Goal: Transaction & Acquisition: Purchase product/service

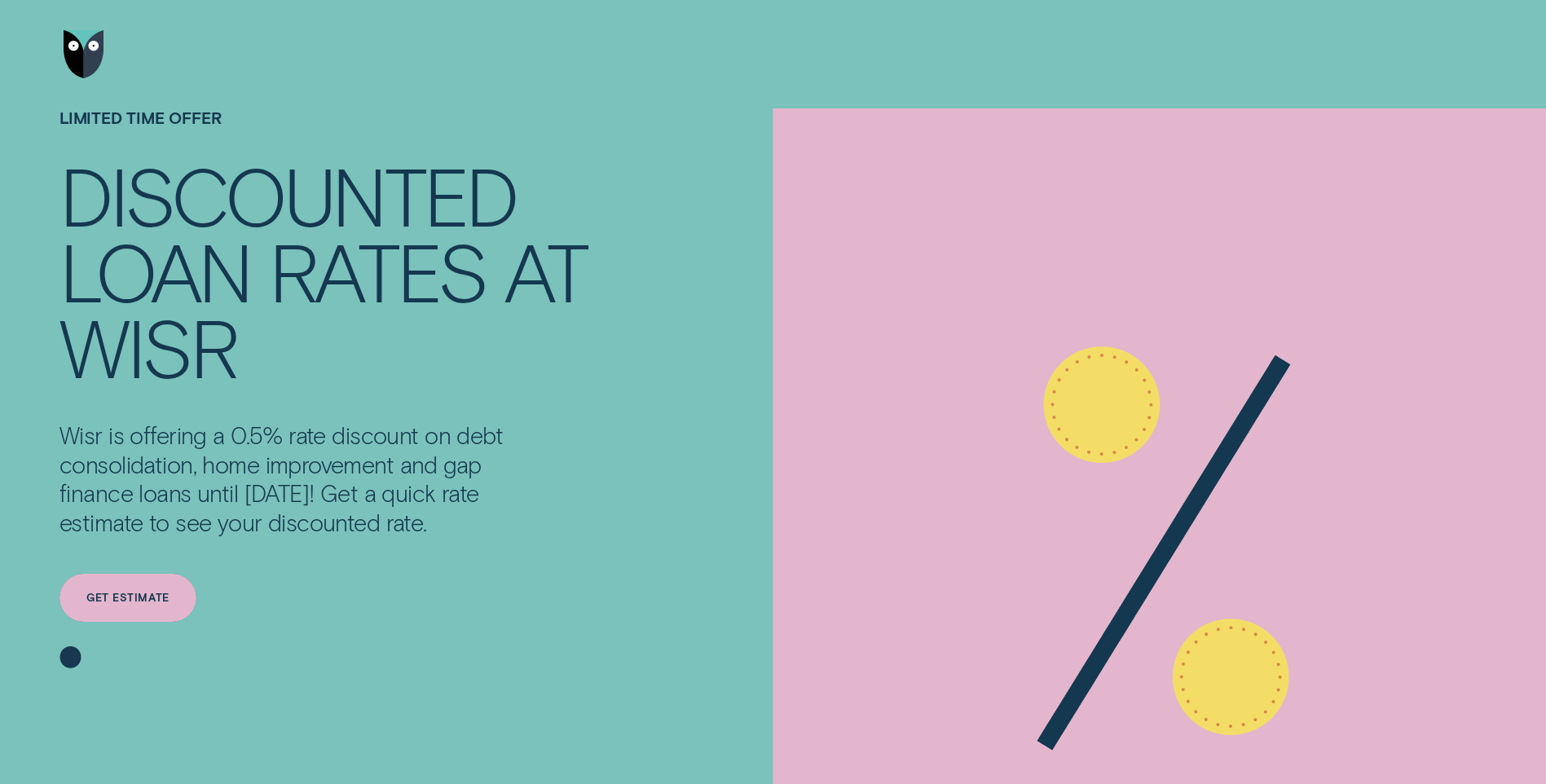
click at [135, 589] on div "Get estimate" at bounding box center [128, 597] width 137 height 48
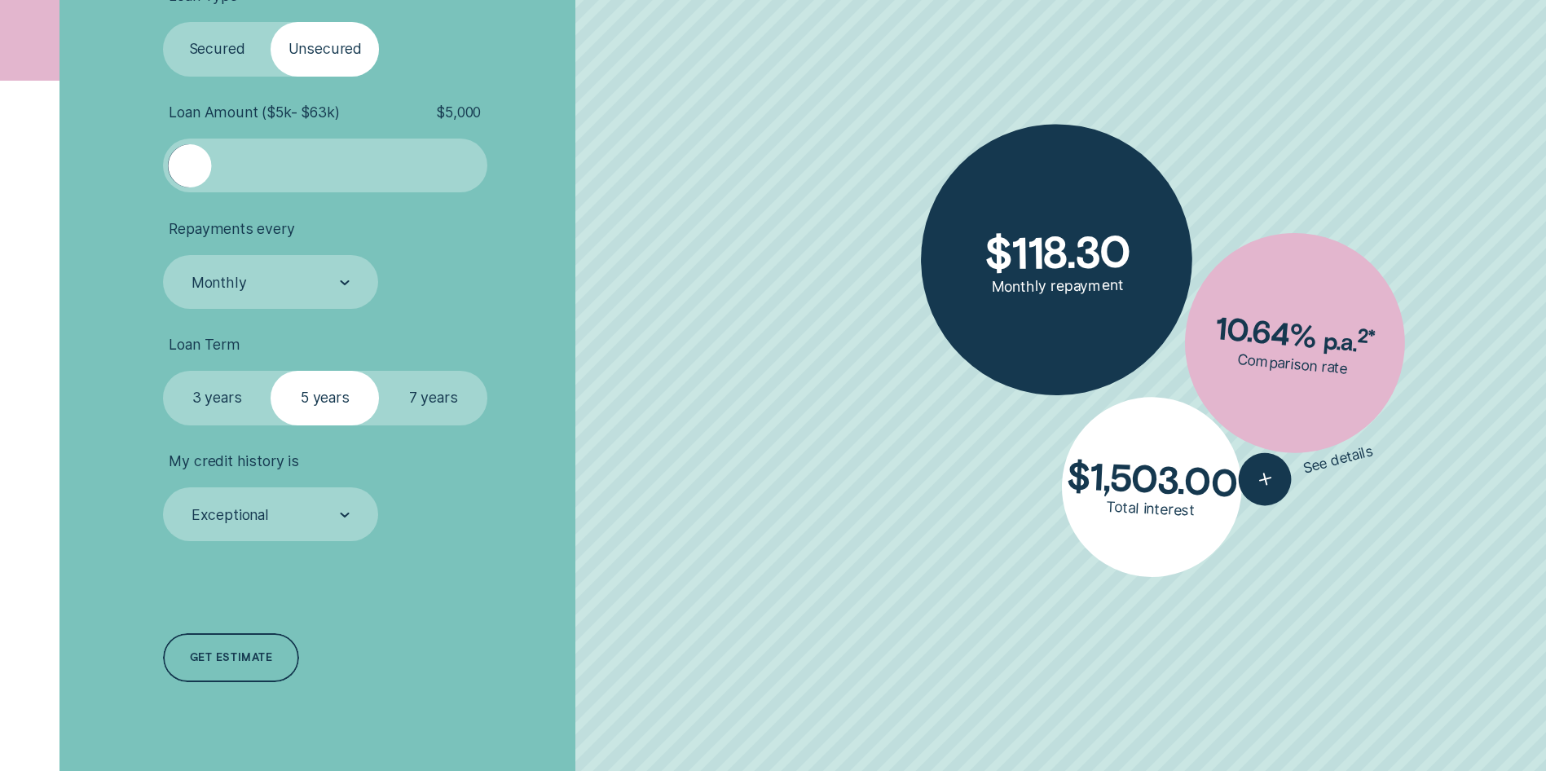
scroll to position [651, 0]
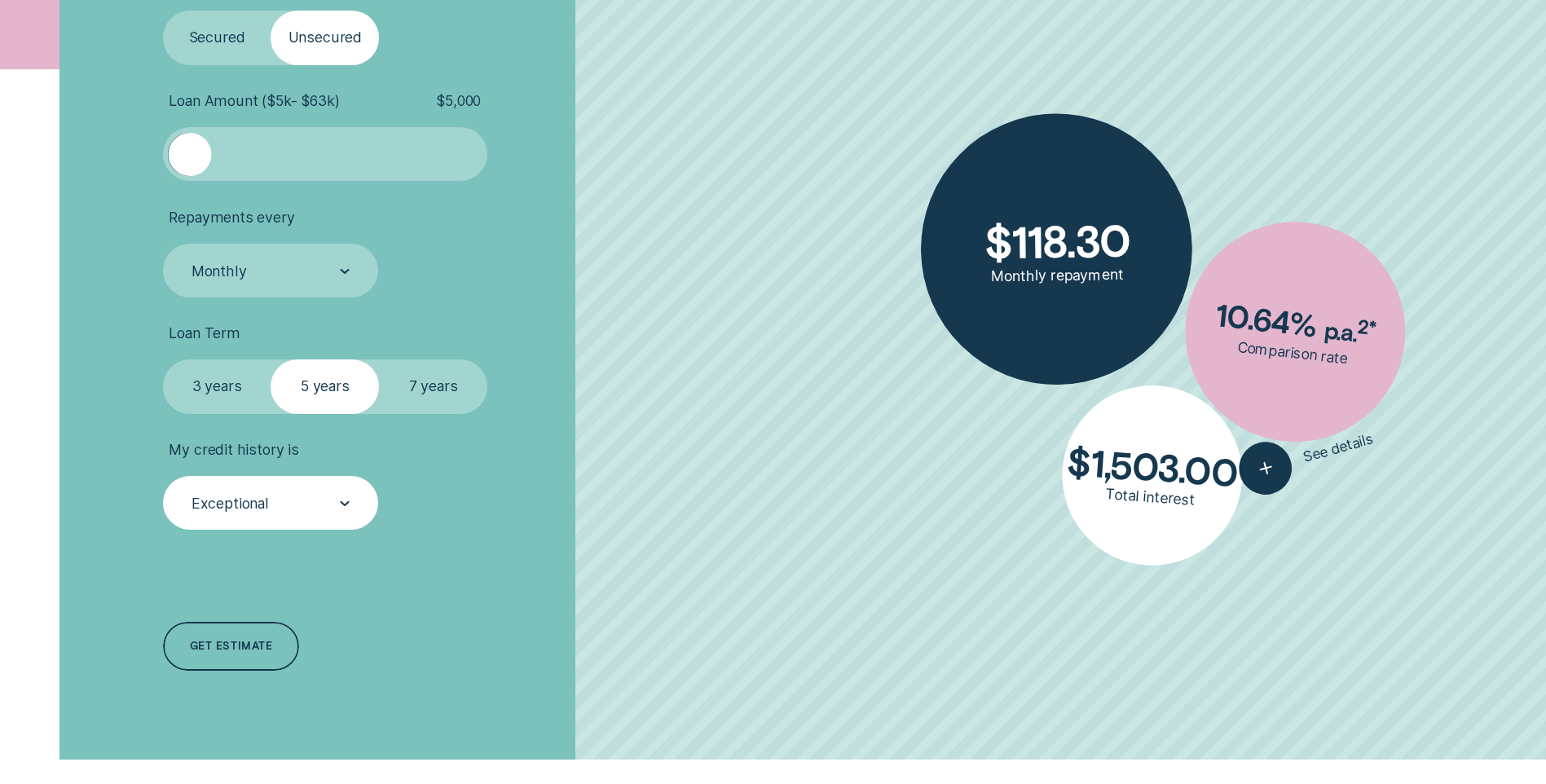
click at [348, 506] on icon at bounding box center [344, 503] width 10 height 5
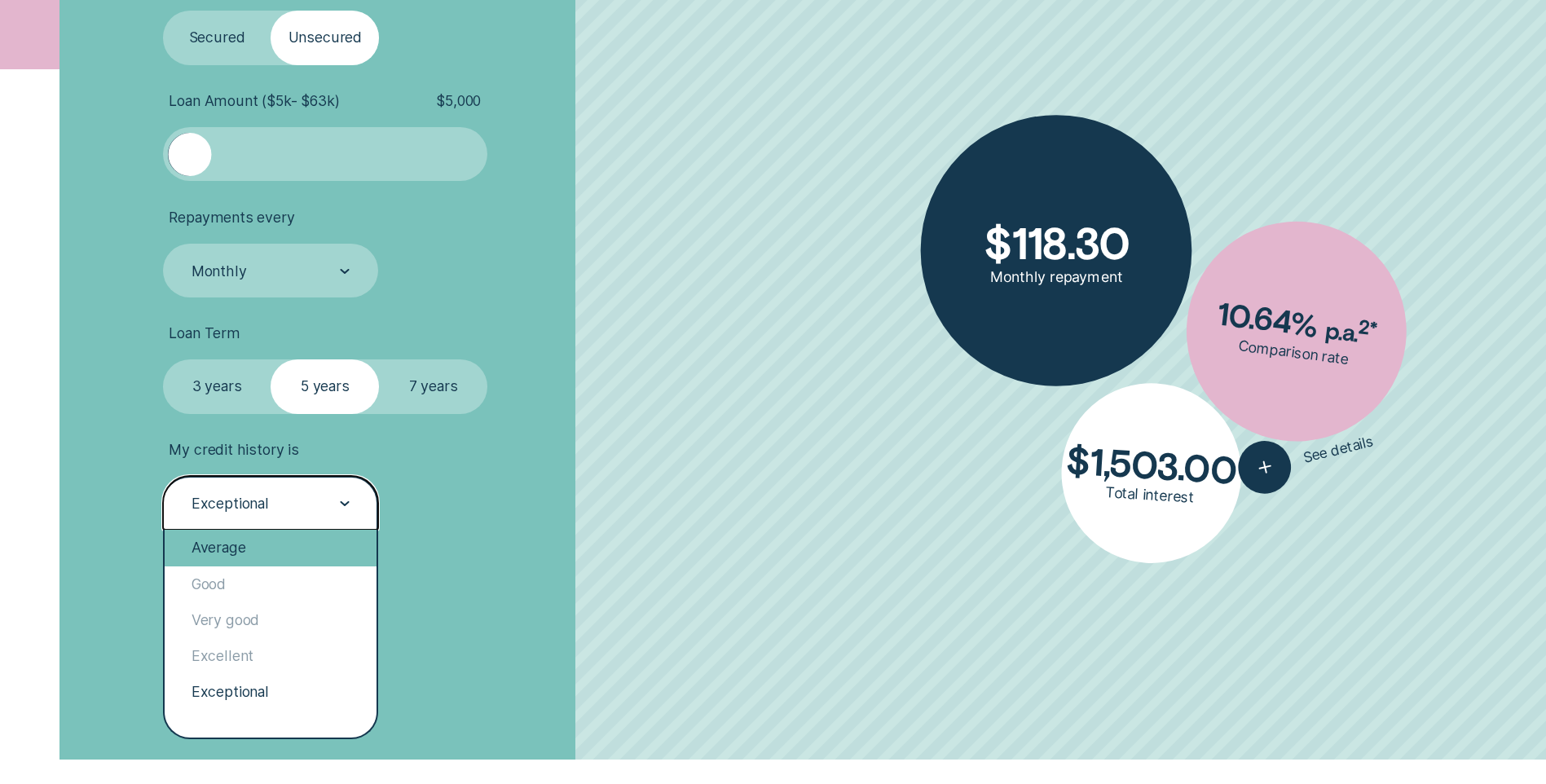
click at [245, 546] on div "Average" at bounding box center [271, 547] width 212 height 36
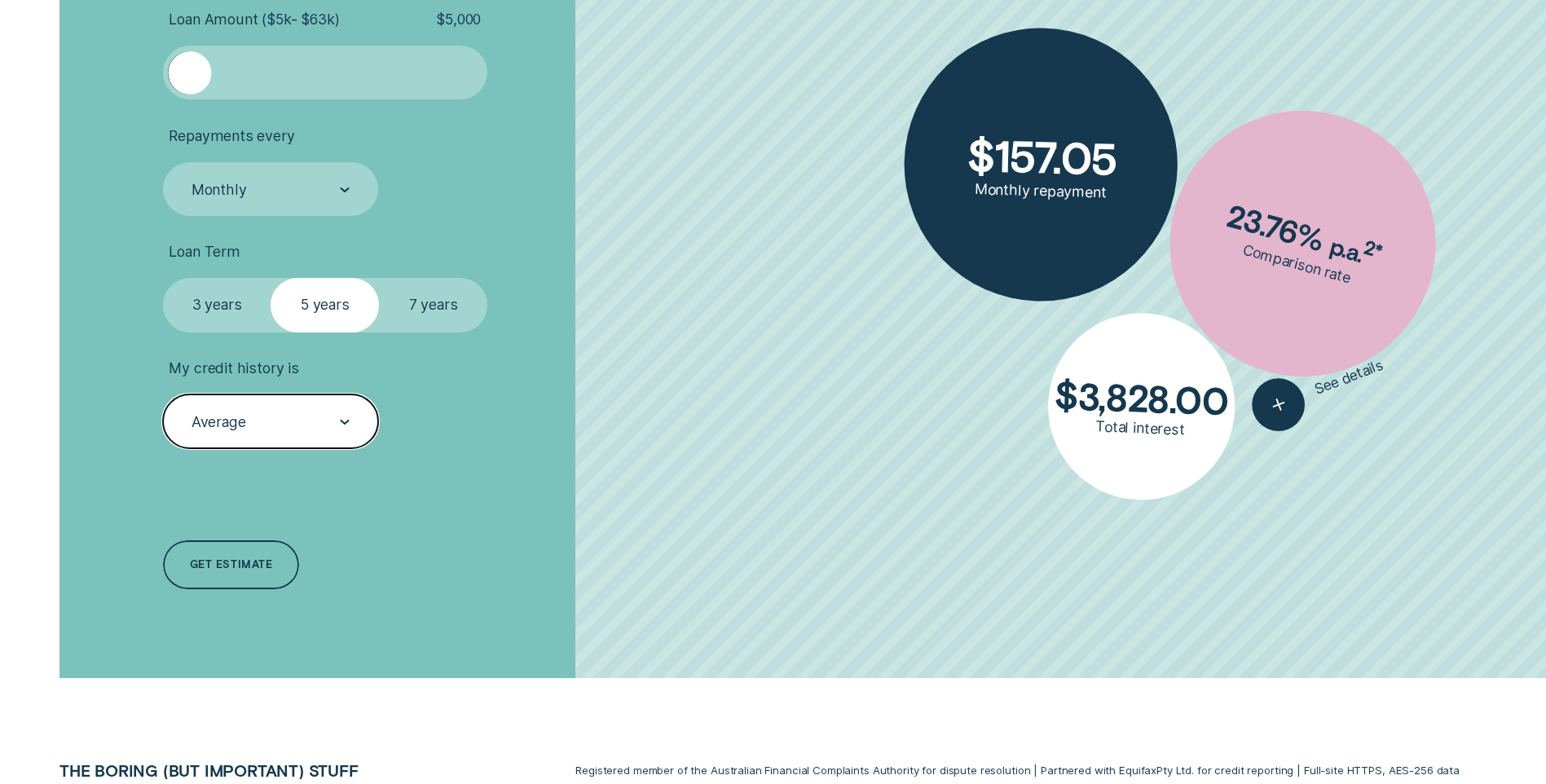
scroll to position [897, 0]
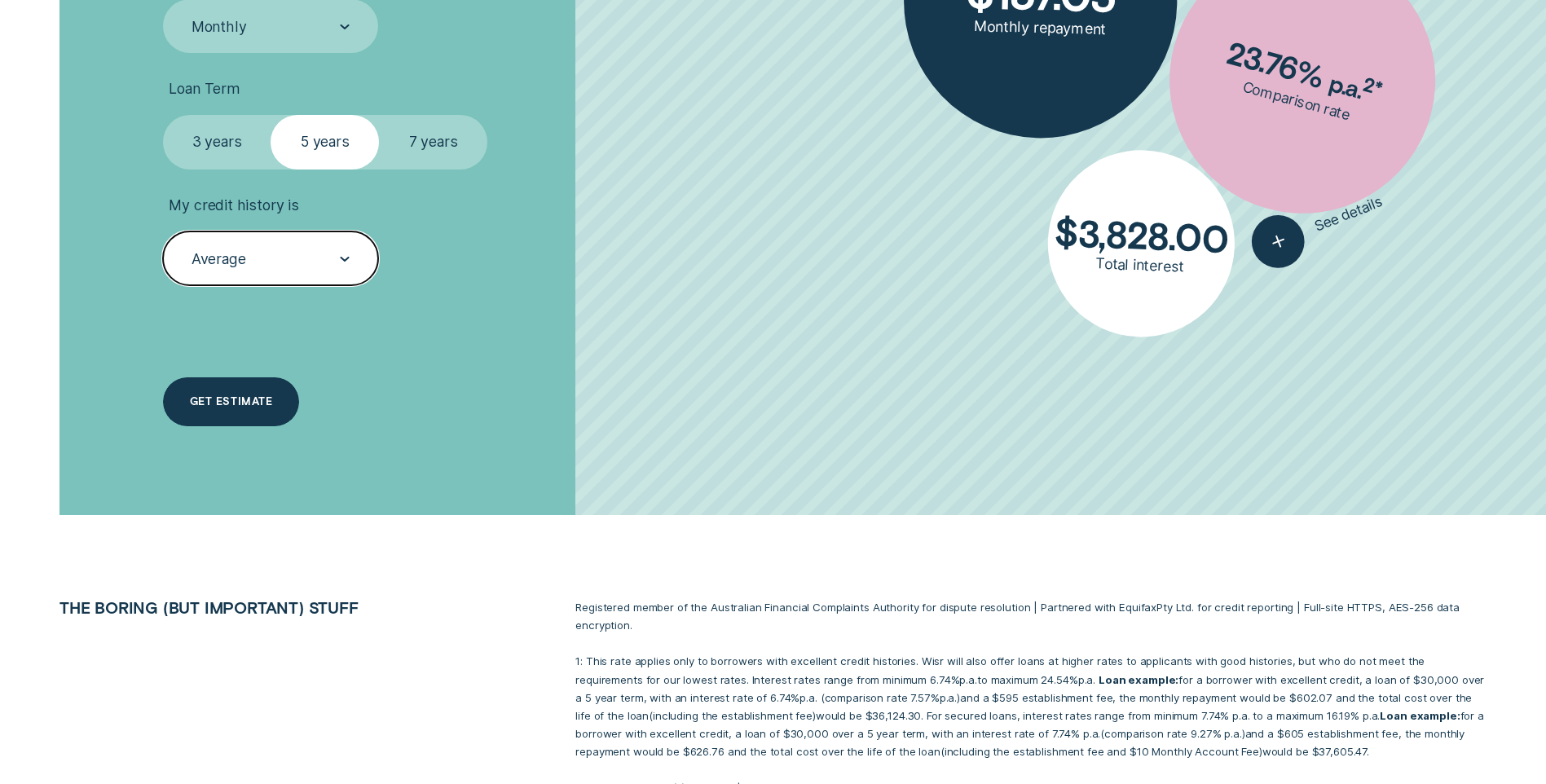
click at [257, 403] on div "Get estimate" at bounding box center [232, 402] width 82 height 10
